Goal: Task Accomplishment & Management: Use online tool/utility

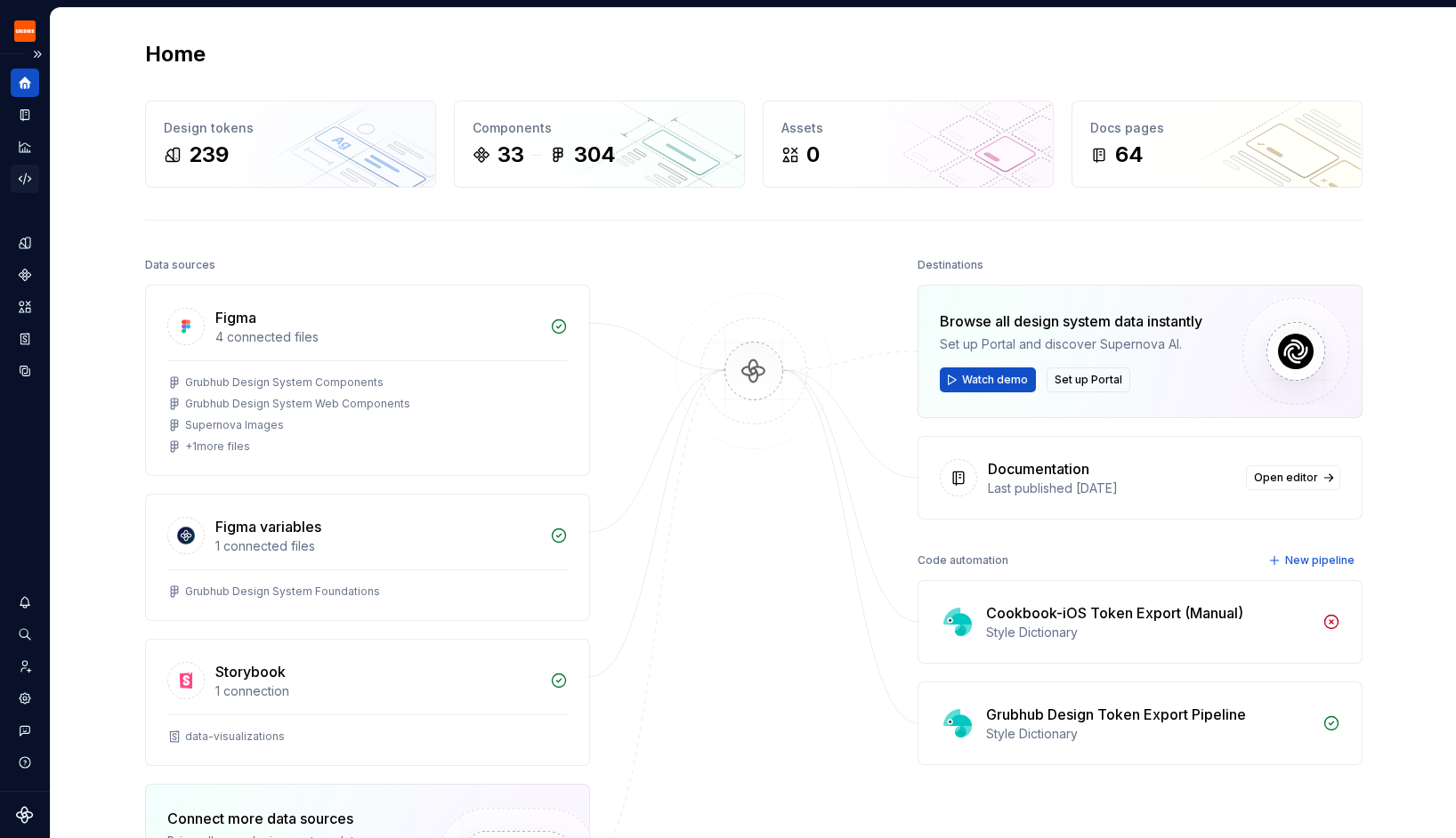
click at [34, 181] on div "Code automation" at bounding box center [24, 179] width 29 height 29
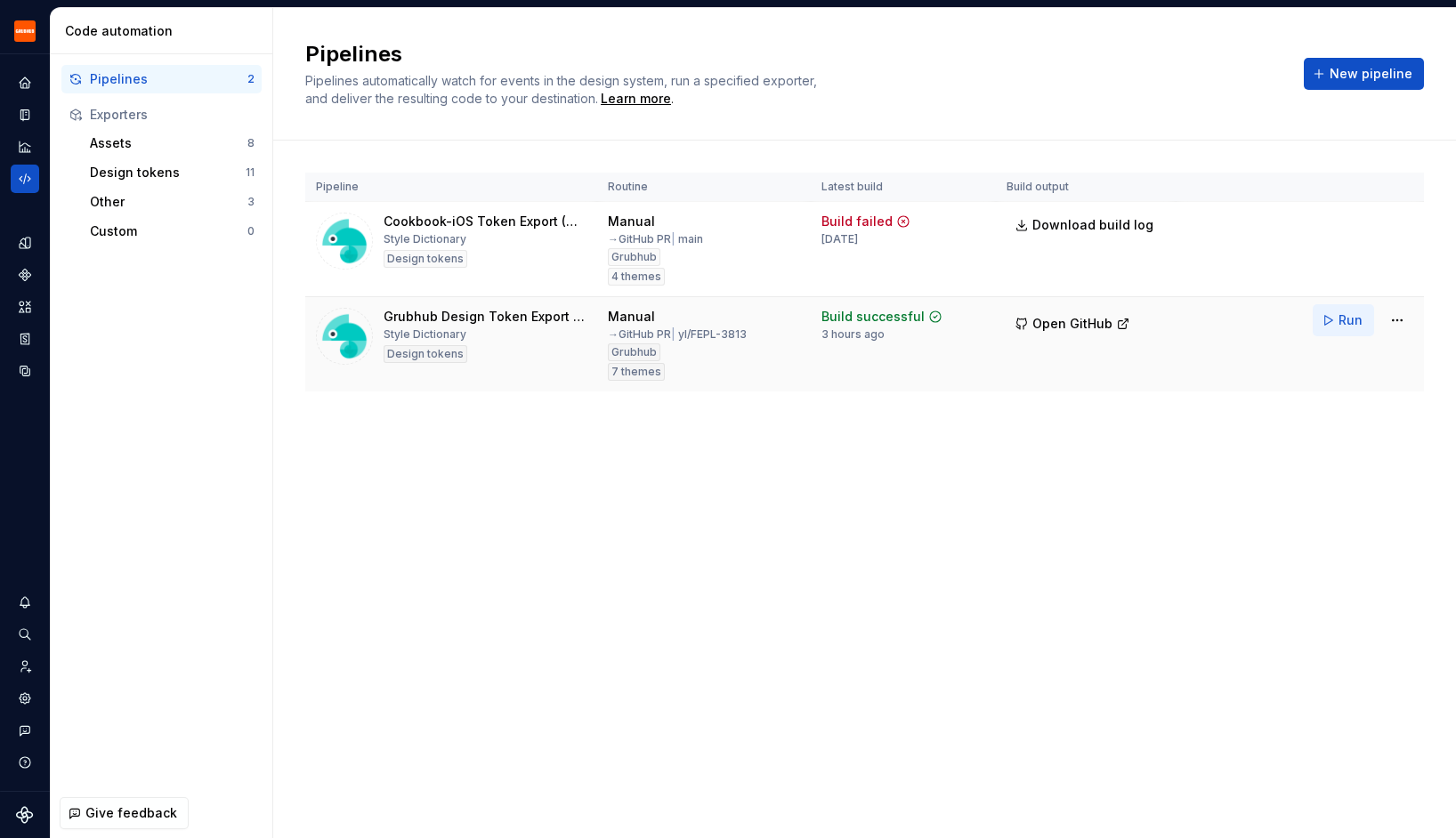
click at [1348, 322] on span "Run" at bounding box center [1351, 320] width 24 height 18
click at [1082, 321] on span "Open GitHub" at bounding box center [1072, 323] width 80 height 18
